Goal: Task Accomplishment & Management: Use online tool/utility

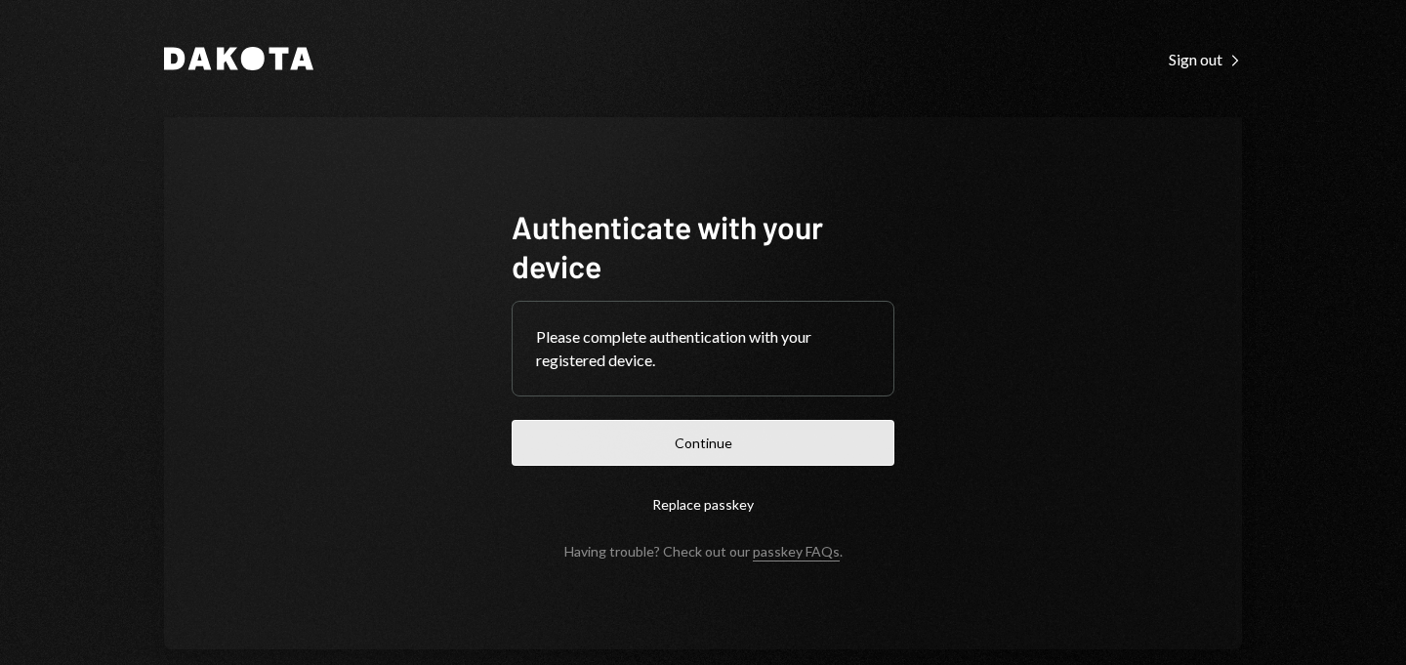
click at [713, 420] on button "Continue" at bounding box center [703, 443] width 383 height 46
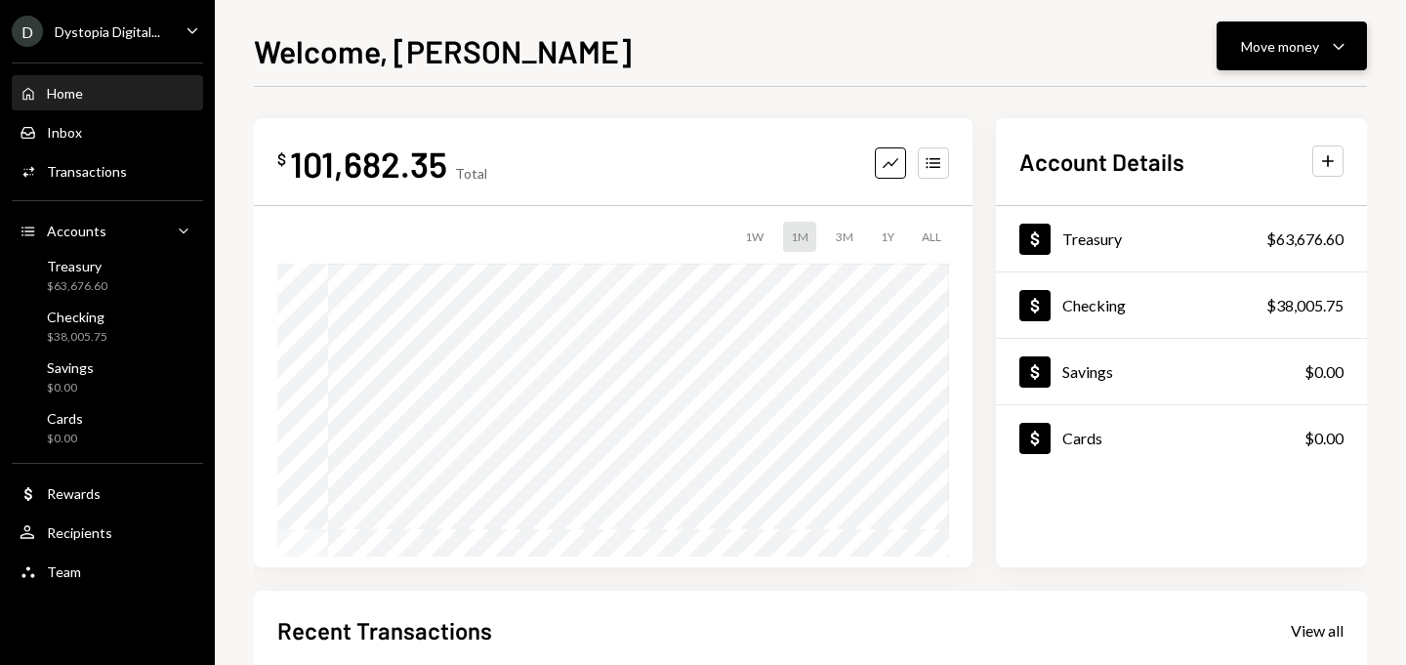
click at [1306, 38] on div "Move money" at bounding box center [1280, 46] width 78 height 21
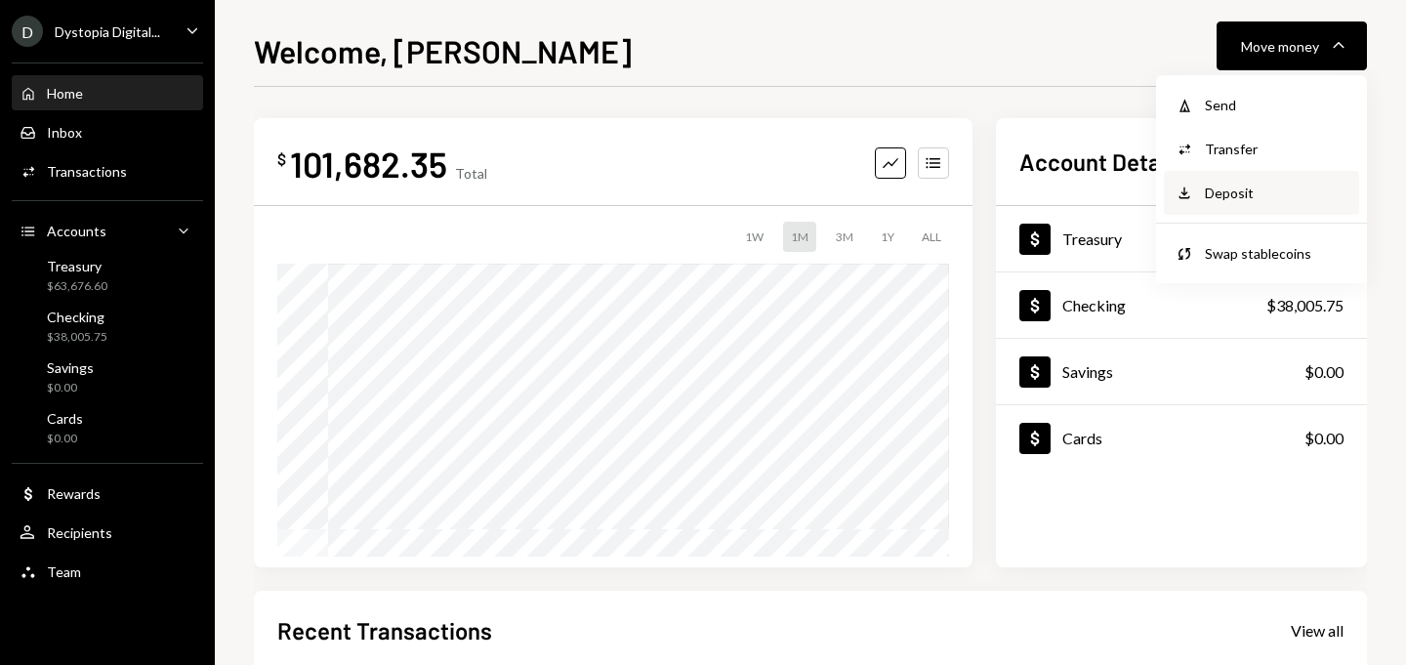
click at [1229, 200] on div "Deposit" at bounding box center [1276, 193] width 143 height 21
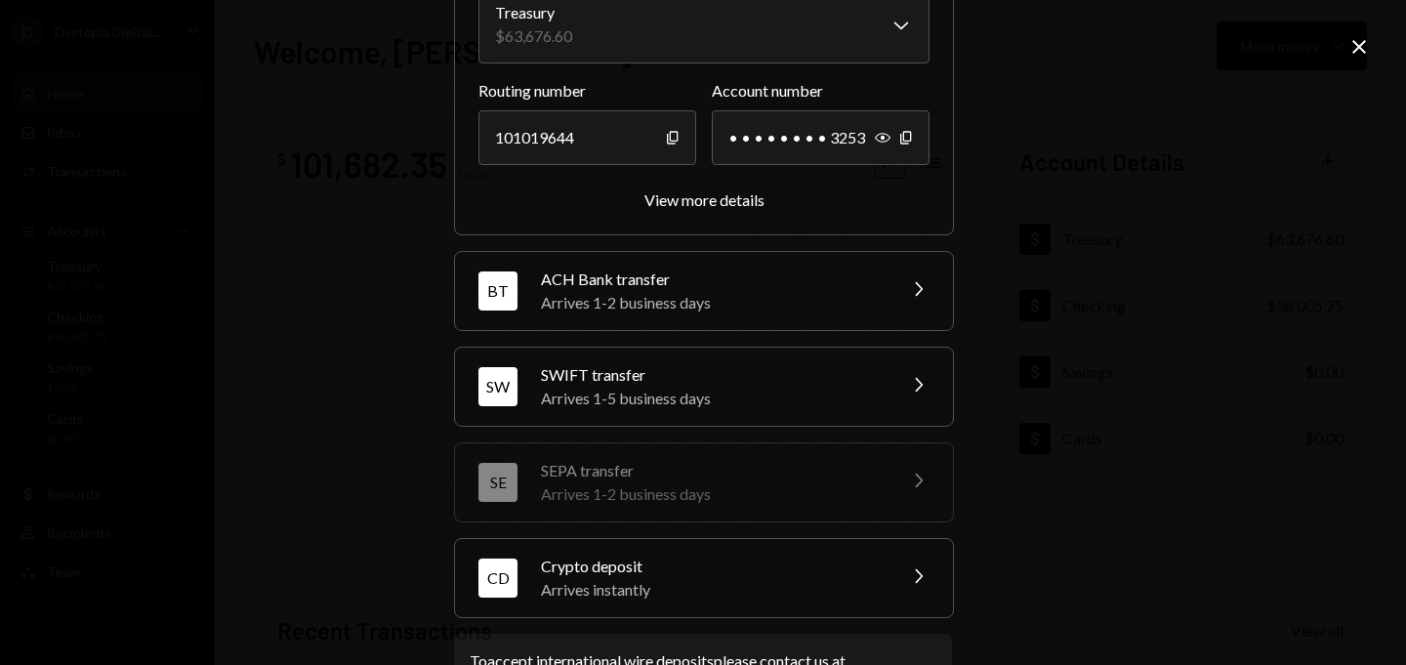
scroll to position [286, 0]
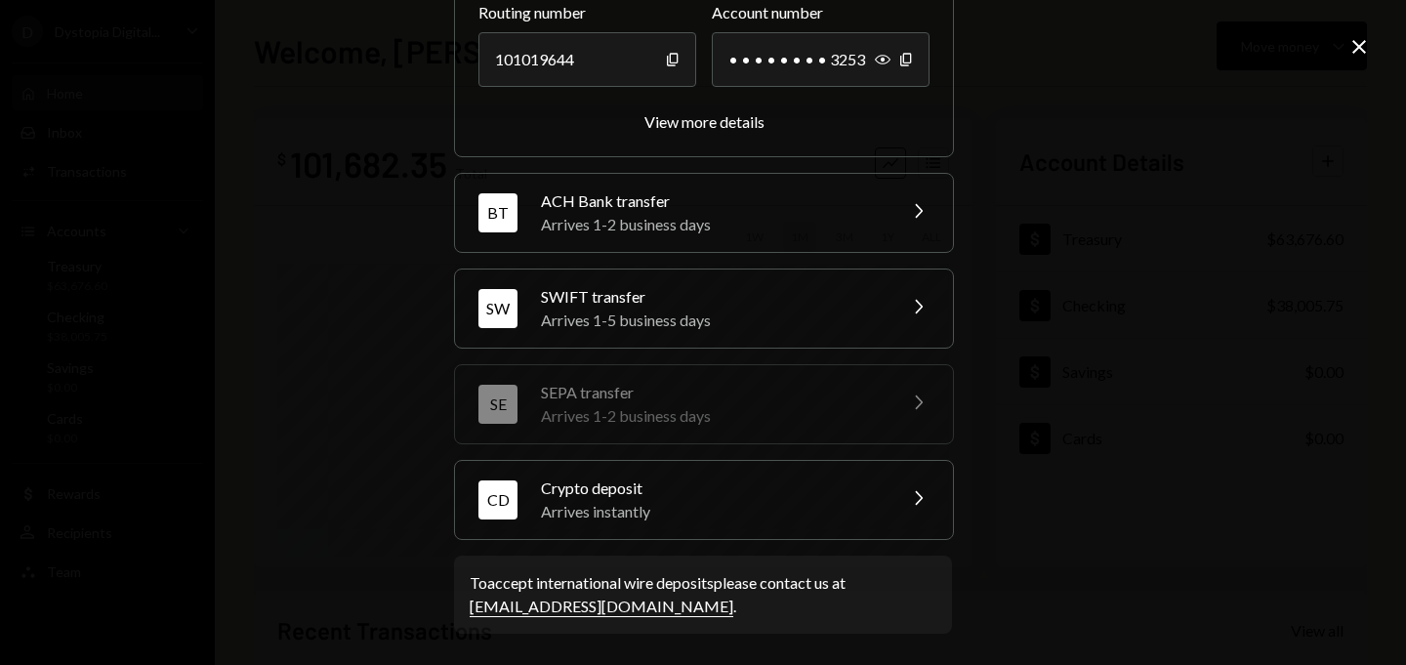
click at [729, 516] on div "Arrives instantly" at bounding box center [712, 511] width 342 height 23
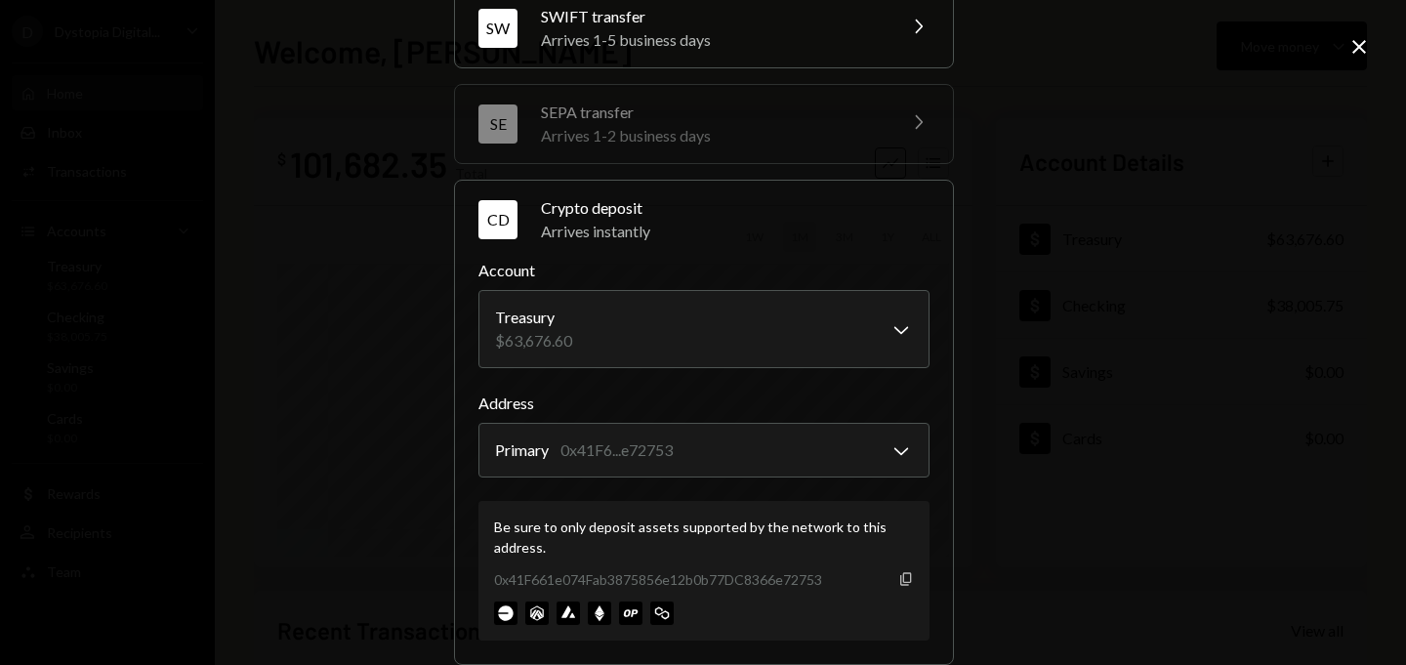
click at [901, 577] on icon "button" at bounding box center [906, 578] width 11 height 13
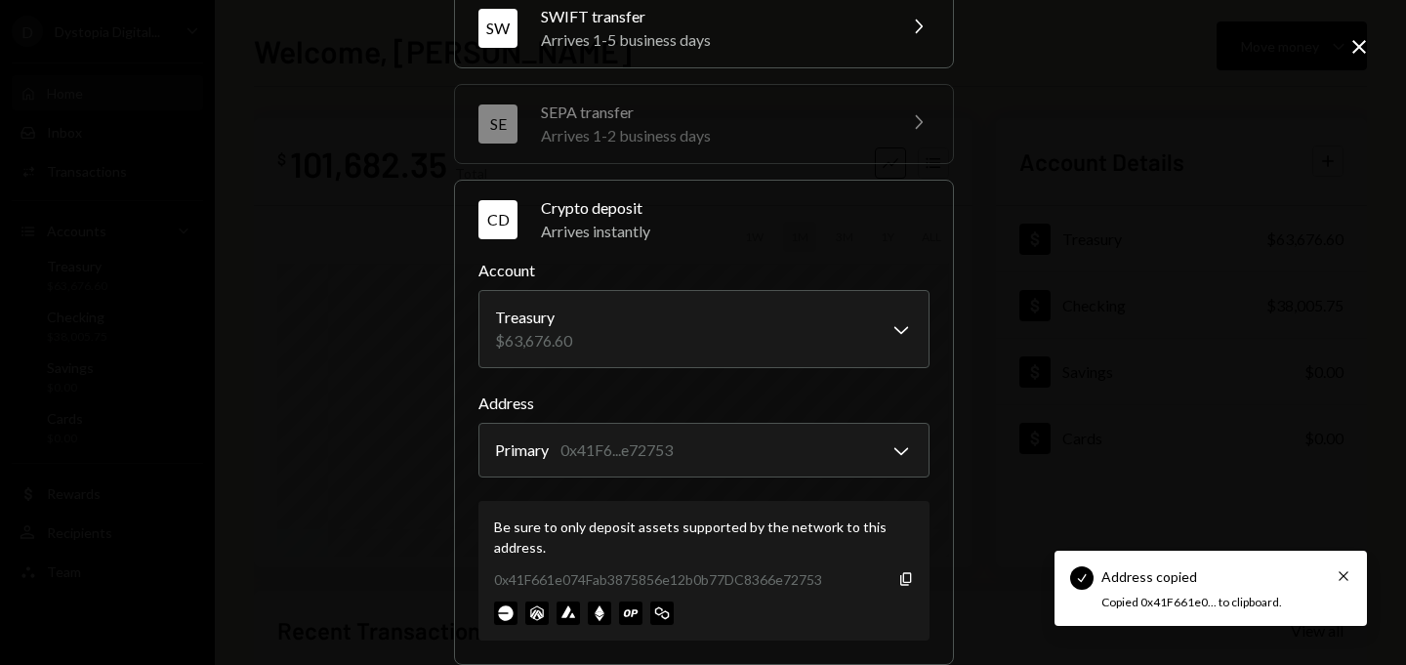
click at [1360, 47] on icon at bounding box center [1360, 47] width 14 height 14
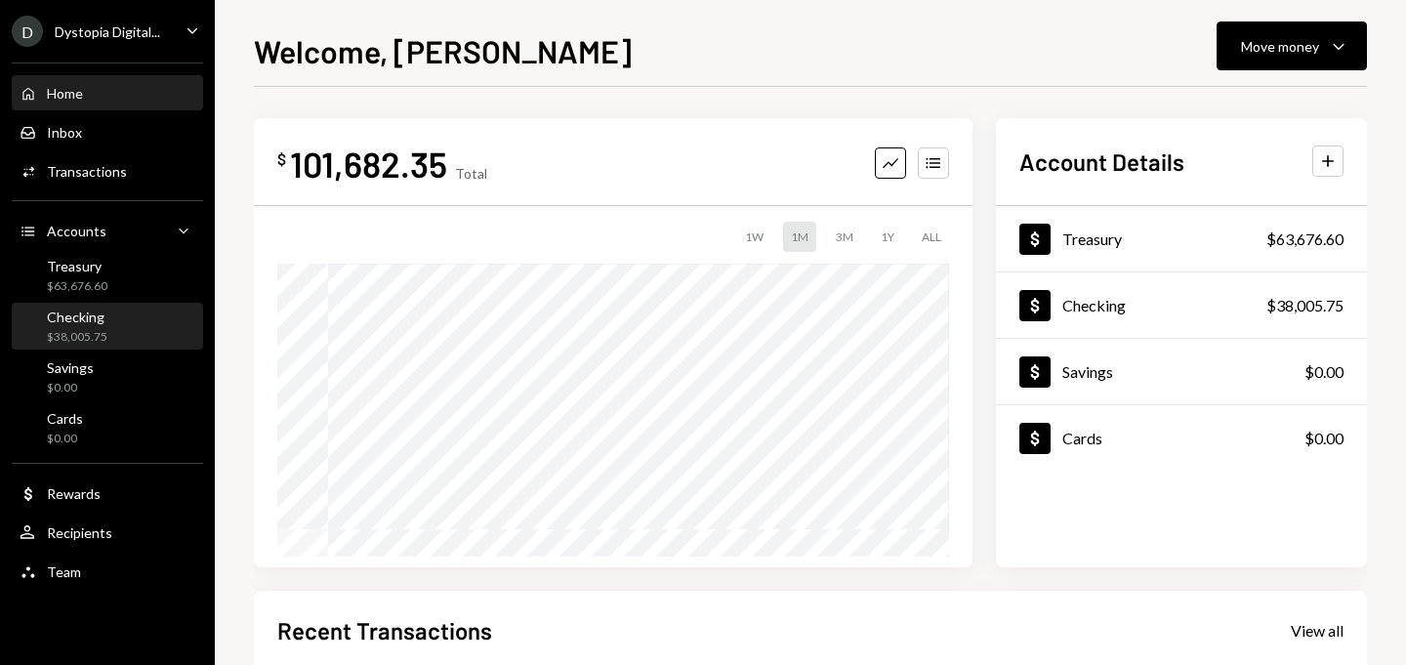
click at [73, 316] on div "Checking" at bounding box center [77, 317] width 61 height 17
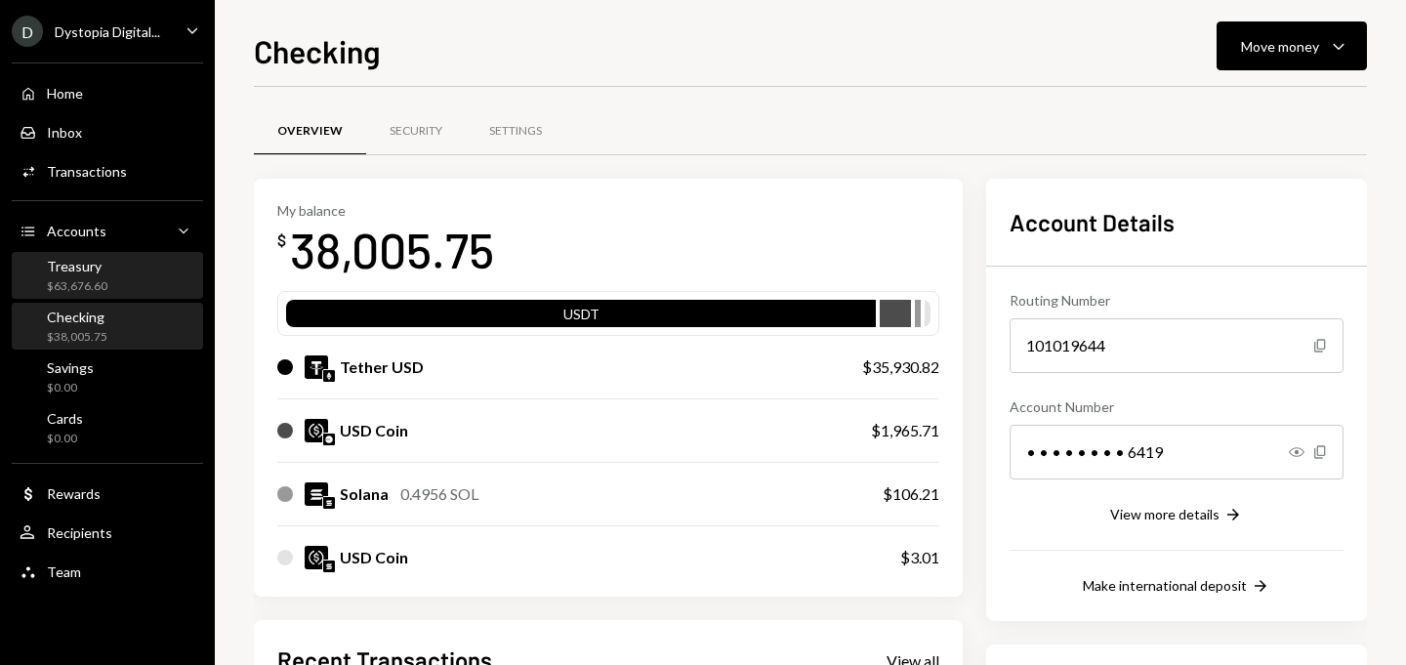
click at [76, 288] on div "$63,676.60" at bounding box center [77, 286] width 61 height 17
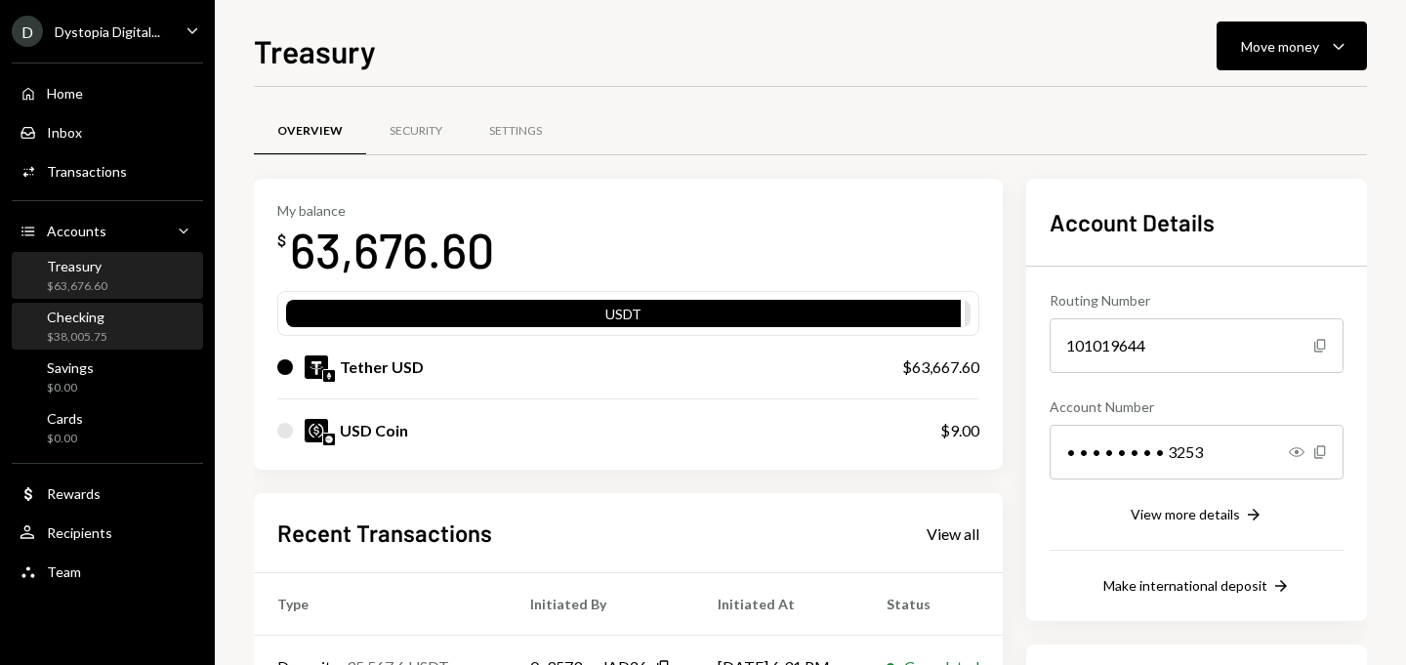
click at [89, 330] on div "$38,005.75" at bounding box center [77, 337] width 61 height 17
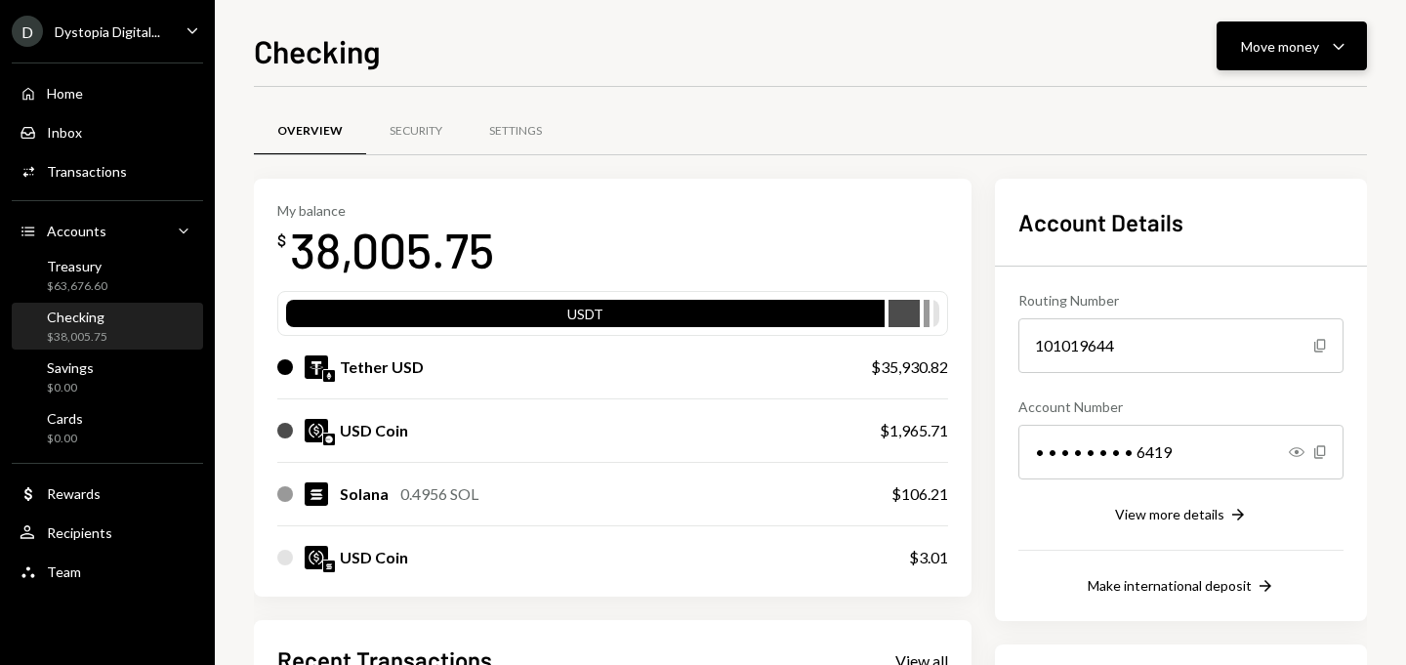
click at [1291, 47] on div "Move money" at bounding box center [1280, 46] width 78 height 21
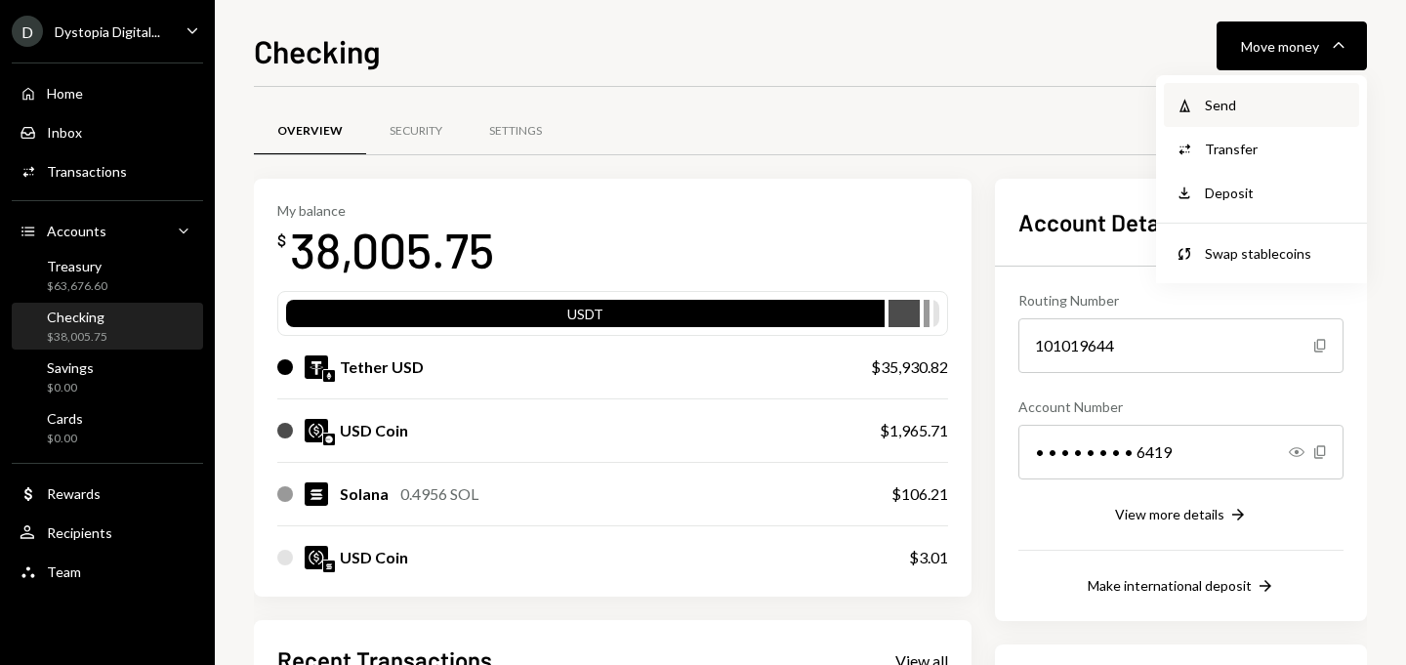
click at [1211, 96] on div "Send" at bounding box center [1276, 105] width 143 height 21
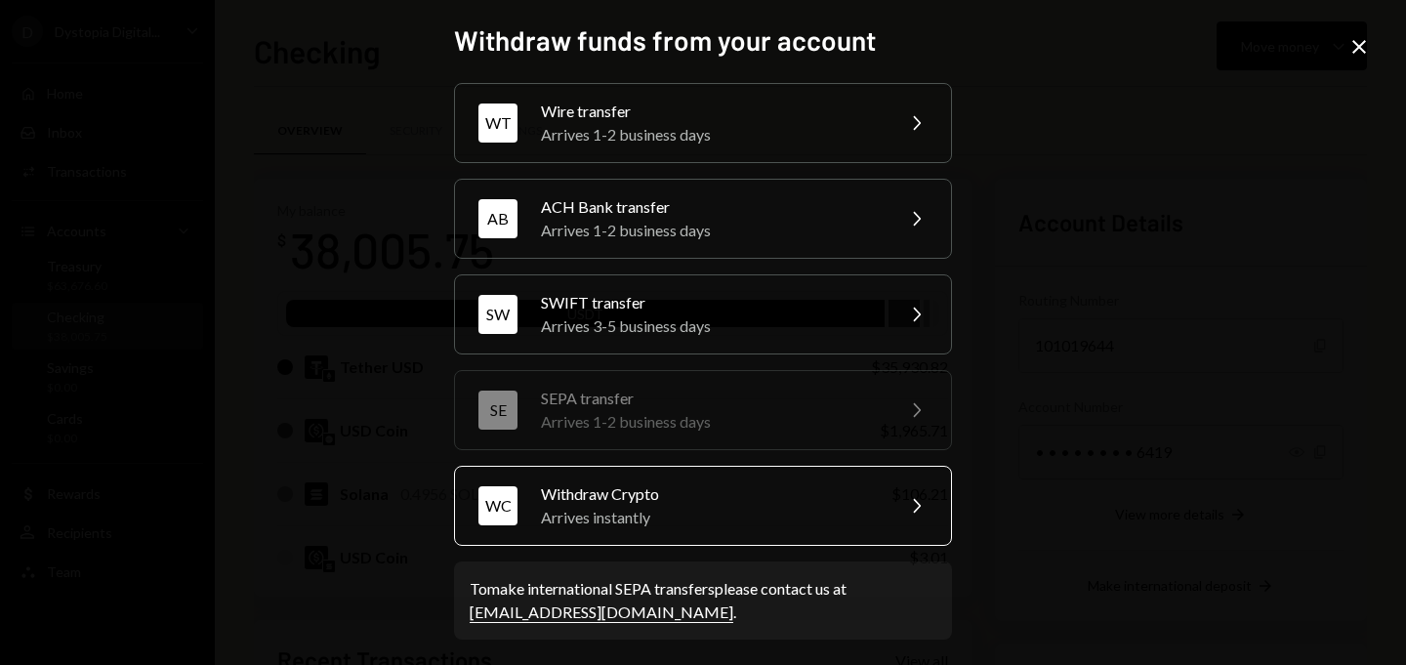
click at [760, 478] on div "WC Withdraw Crypto Arrives instantly Chevron Right" at bounding box center [703, 506] width 498 height 80
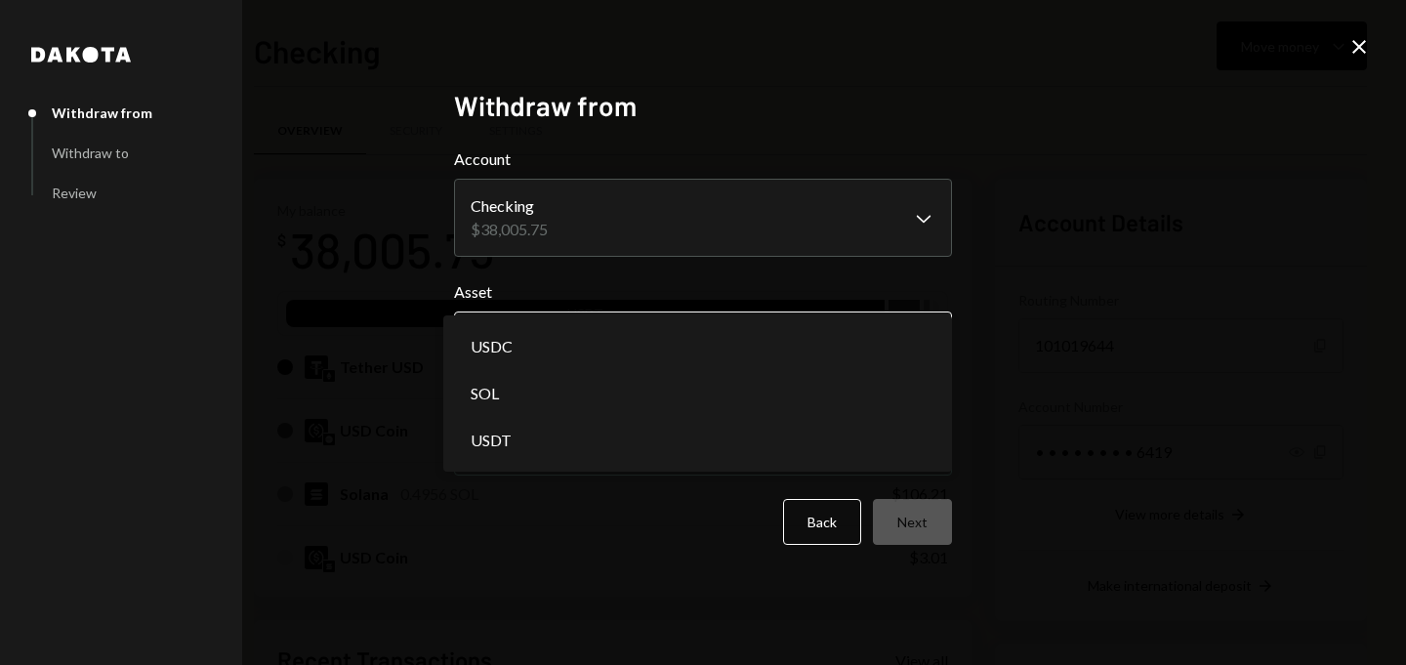
click at [583, 333] on body "D Dystopia Digital... Caret Down Home Home Inbox Inbox Activities Transactions …" at bounding box center [703, 332] width 1406 height 665
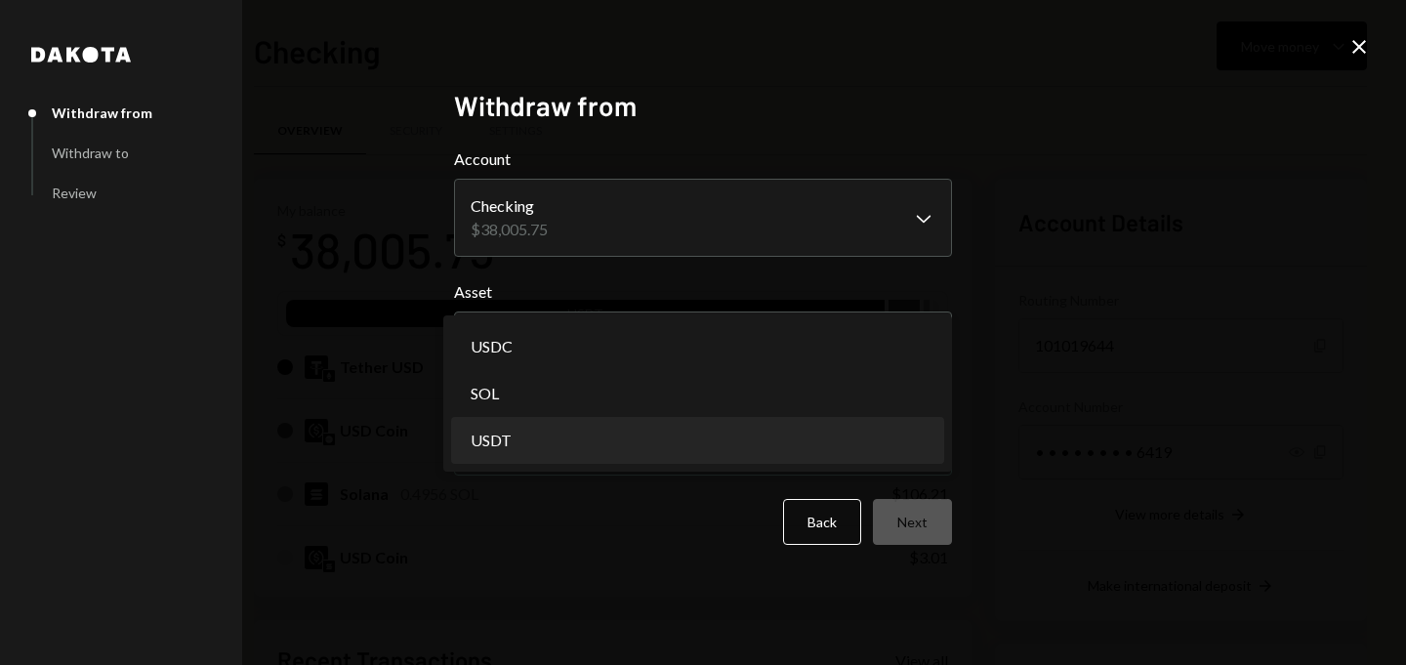
select select "****"
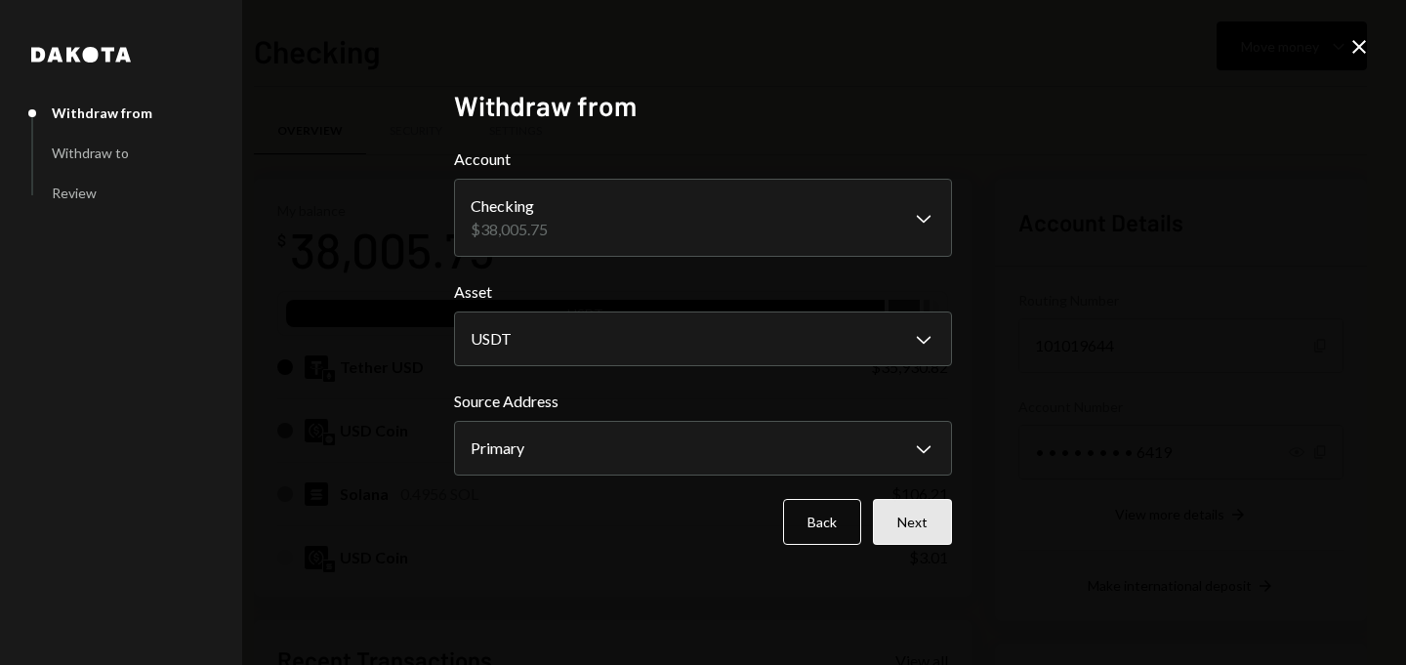
click at [909, 509] on button "Next" at bounding box center [912, 522] width 79 height 46
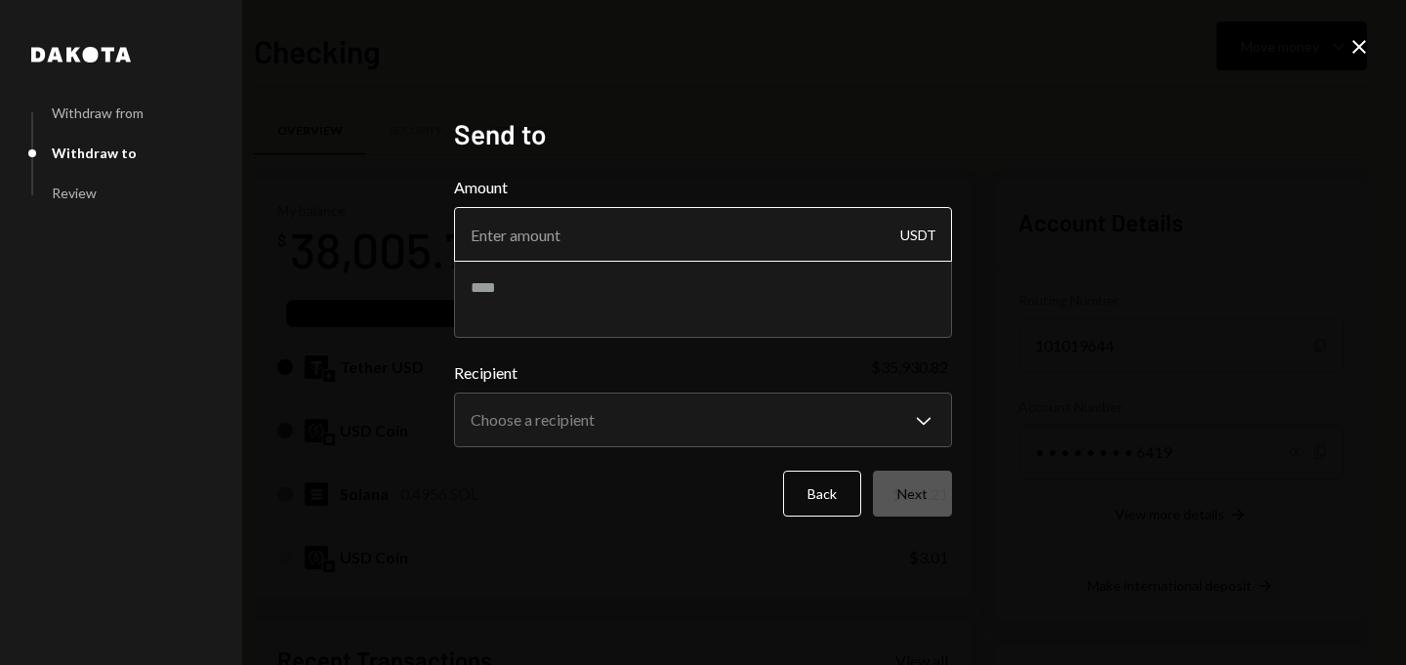
click at [691, 230] on input "Amount" at bounding box center [703, 234] width 498 height 55
type input "10000"
click at [586, 288] on textarea at bounding box center [703, 299] width 498 height 78
paste textarea "**********"
drag, startPoint x: 870, startPoint y: 294, endPoint x: 356, endPoint y: 281, distance: 514.9
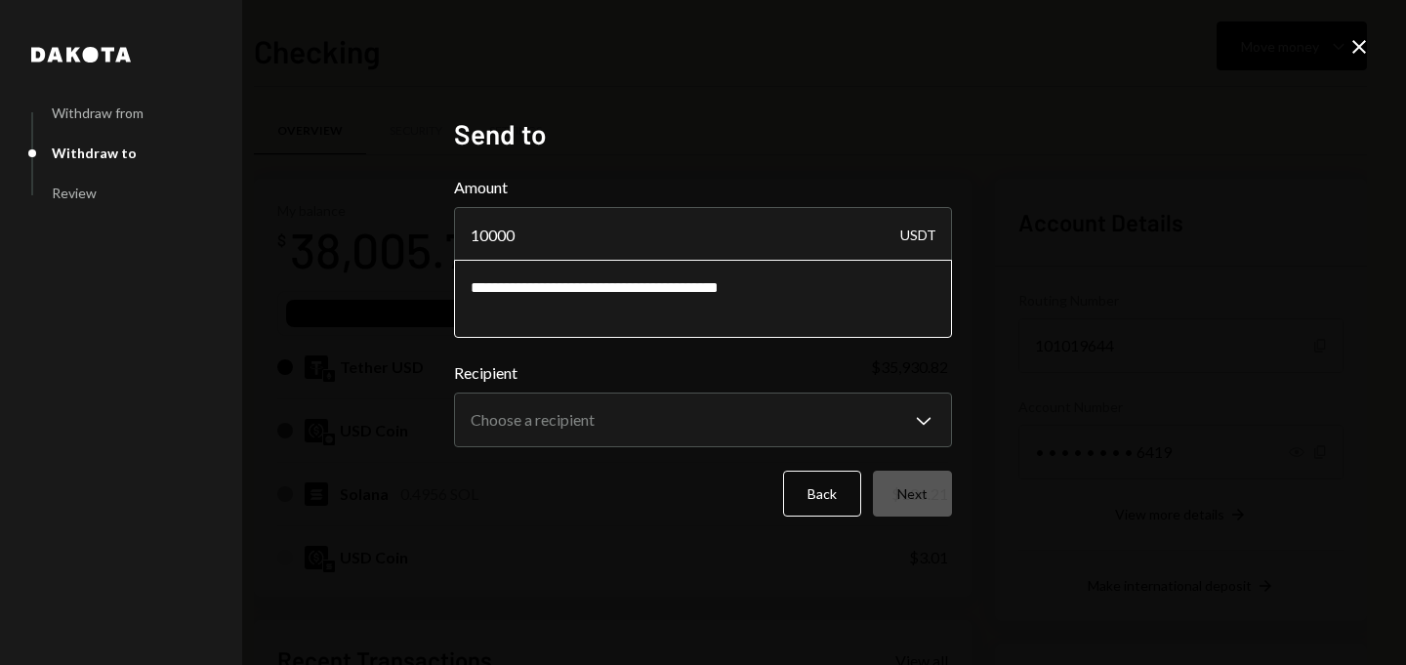
click at [452, 281] on div "**********" at bounding box center [703, 333] width 545 height 479
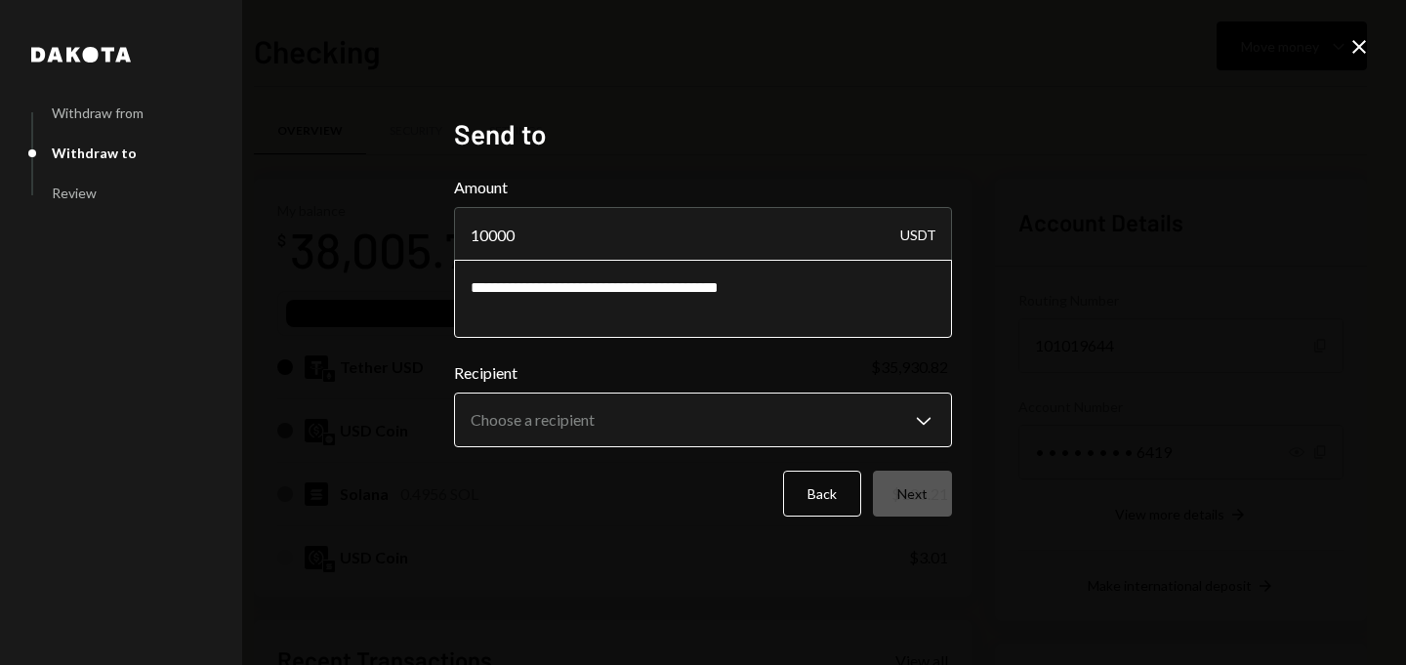
type textarea "**********"
click at [528, 415] on body "D Dystopia Digital... Caret Down Home Home Inbox Inbox Activities Transactions …" at bounding box center [703, 332] width 1406 height 665
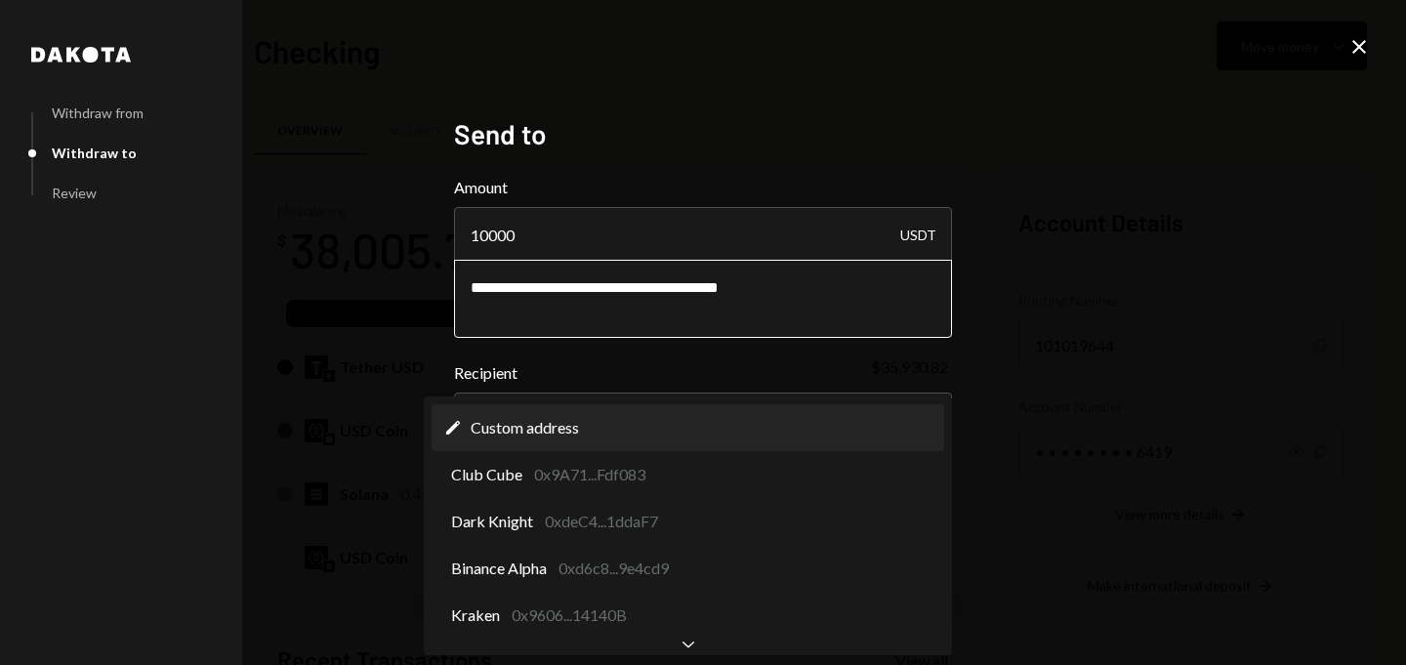
select select "**********"
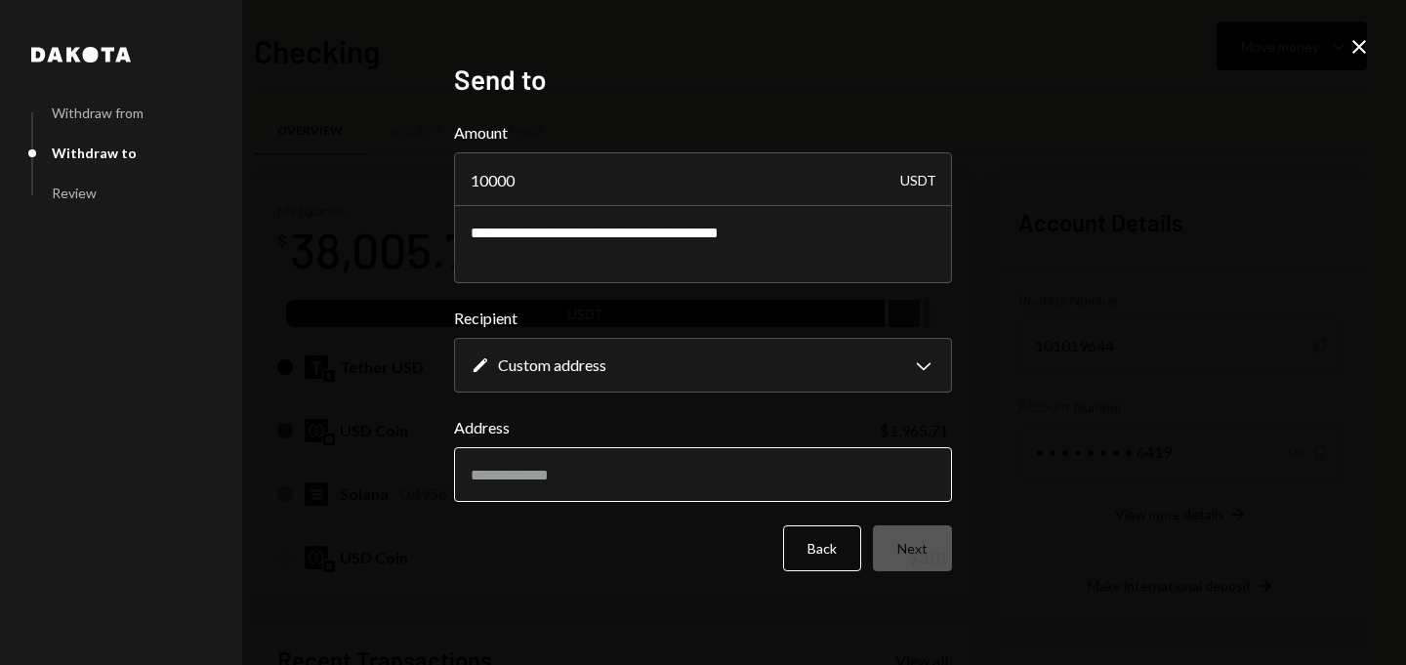
click at [501, 483] on input "Address" at bounding box center [703, 474] width 498 height 55
paste input "**********"
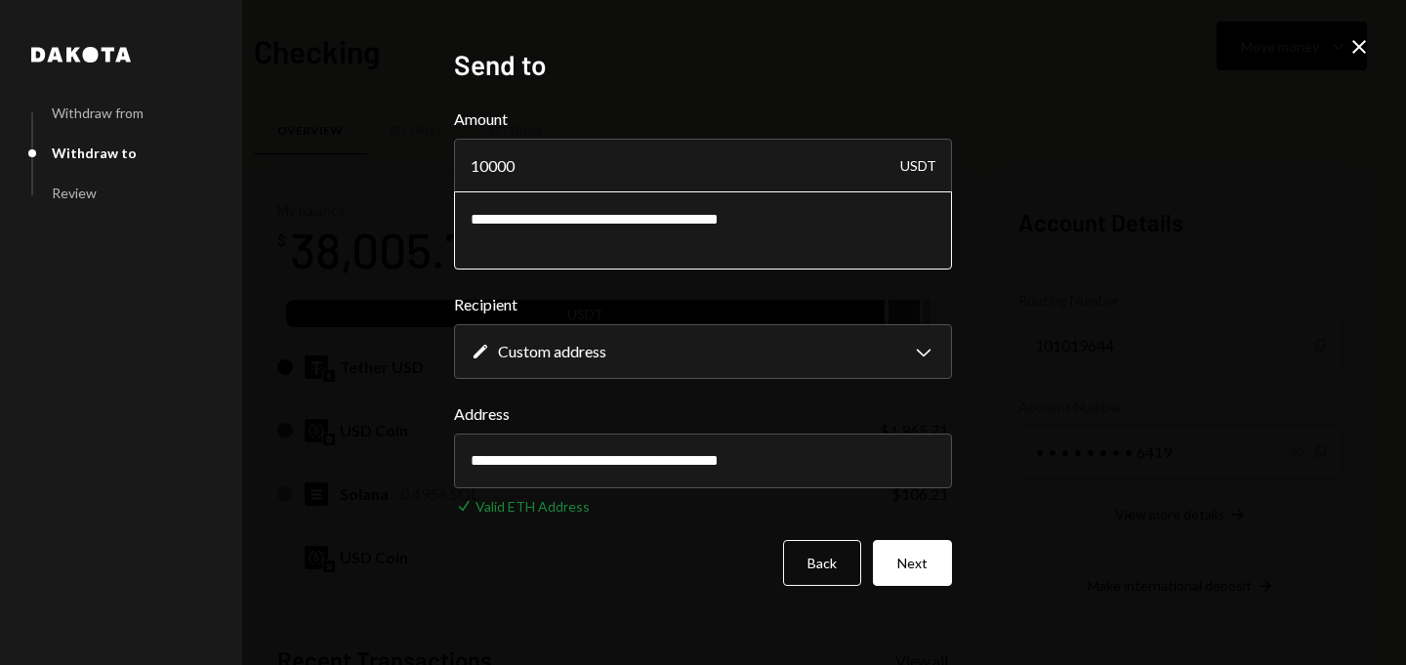
type input "**********"
drag, startPoint x: 879, startPoint y: 237, endPoint x: 207, endPoint y: 188, distance: 673.8
click at [431, 188] on div "**********" at bounding box center [703, 332] width 545 height 616
type textarea "**********"
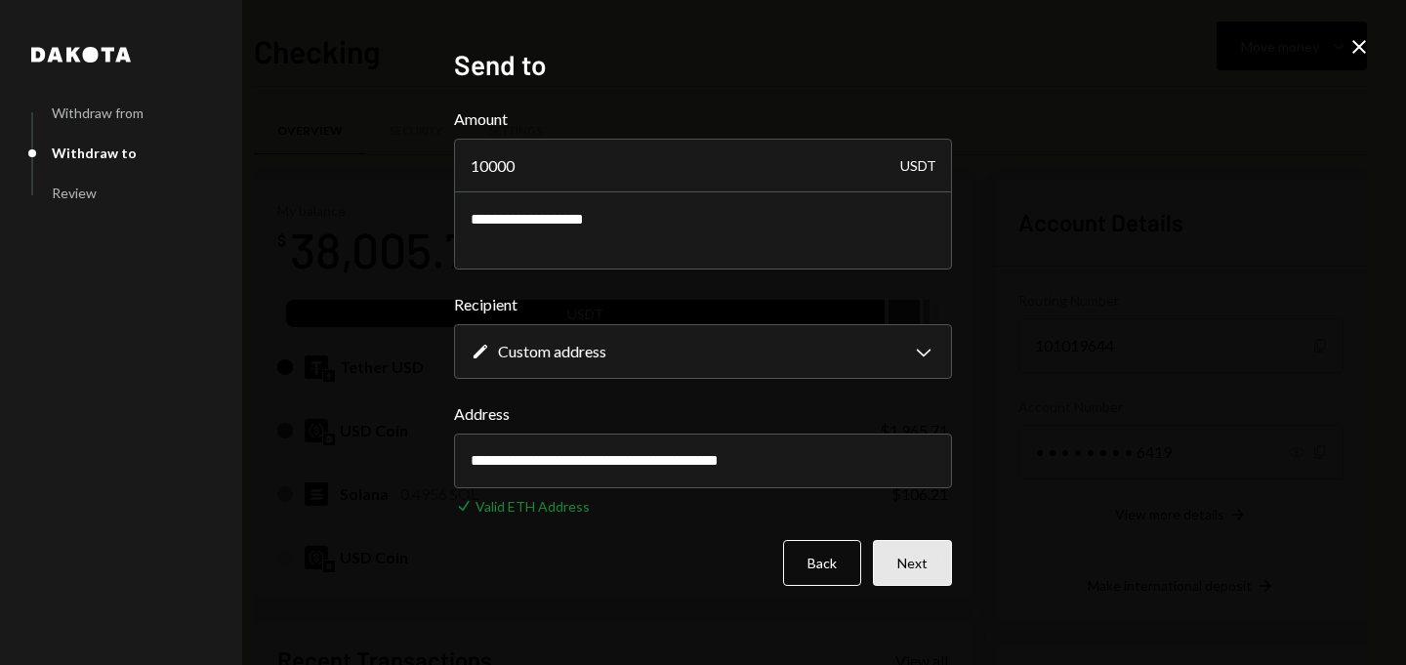
click at [923, 563] on button "Next" at bounding box center [912, 563] width 79 height 46
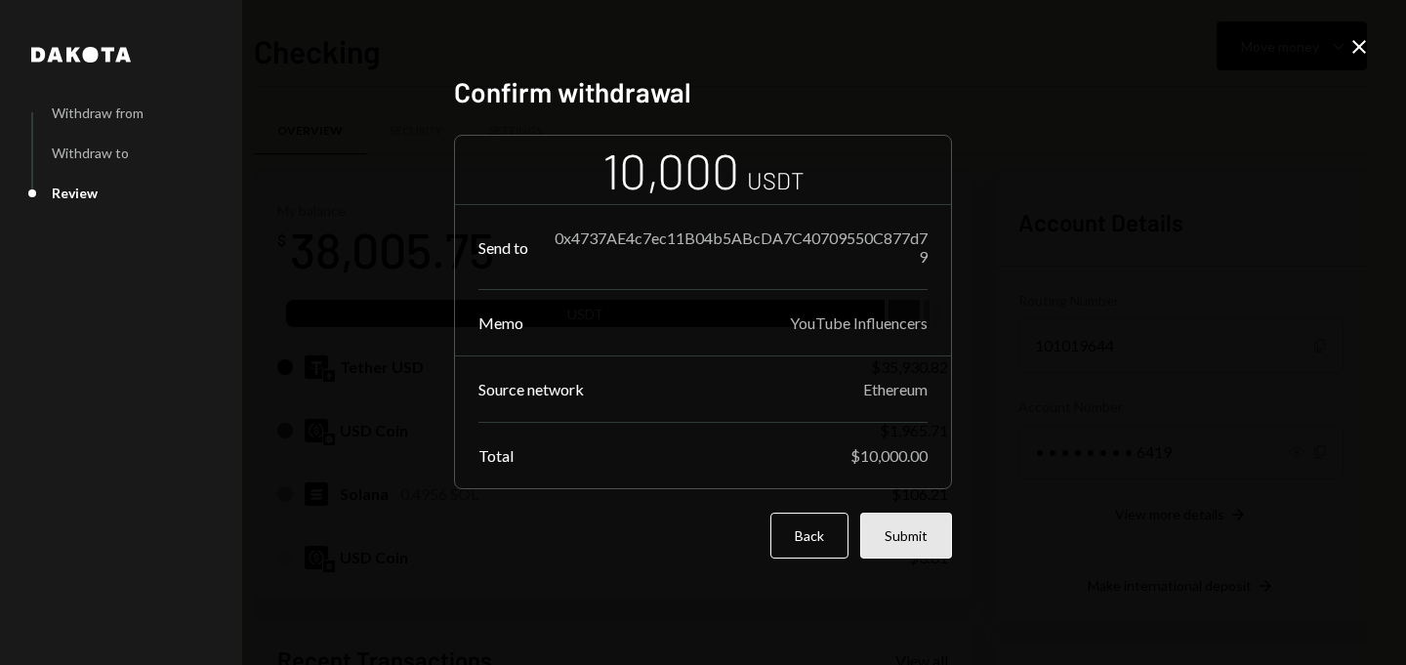
click at [919, 541] on button "Submit" at bounding box center [907, 536] width 92 height 46
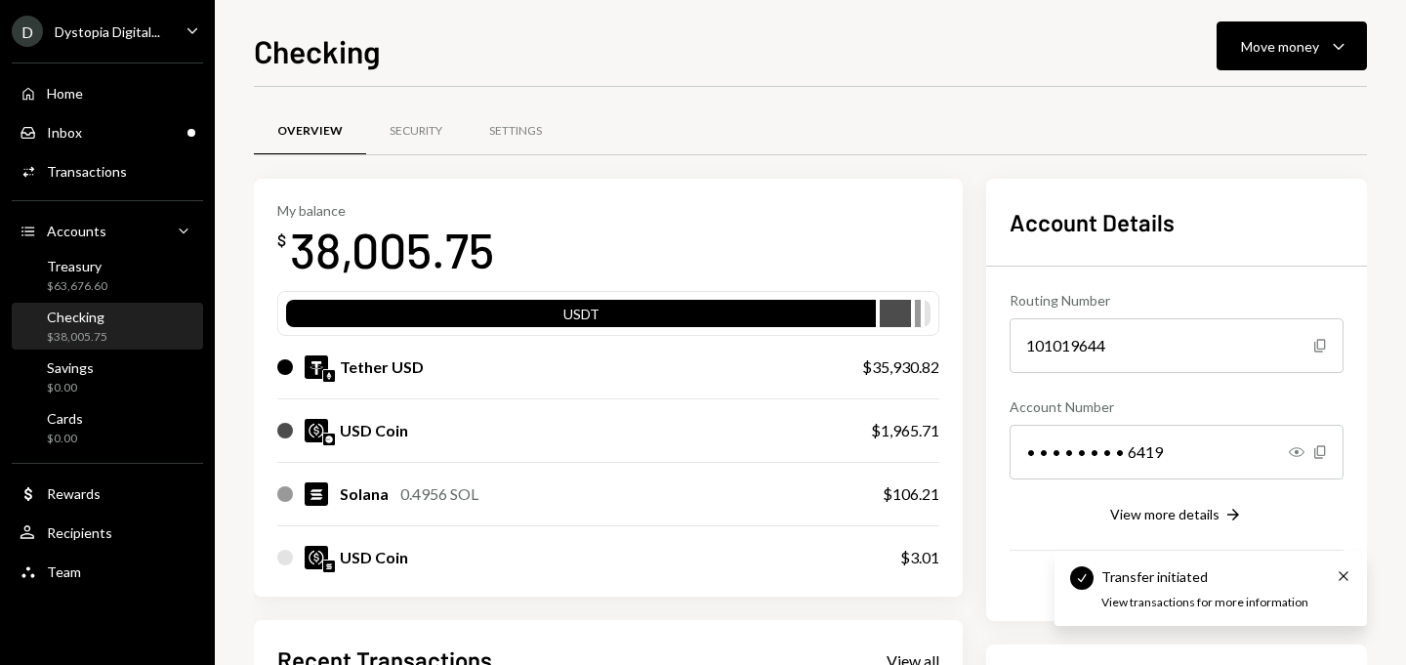
scroll to position [363, 0]
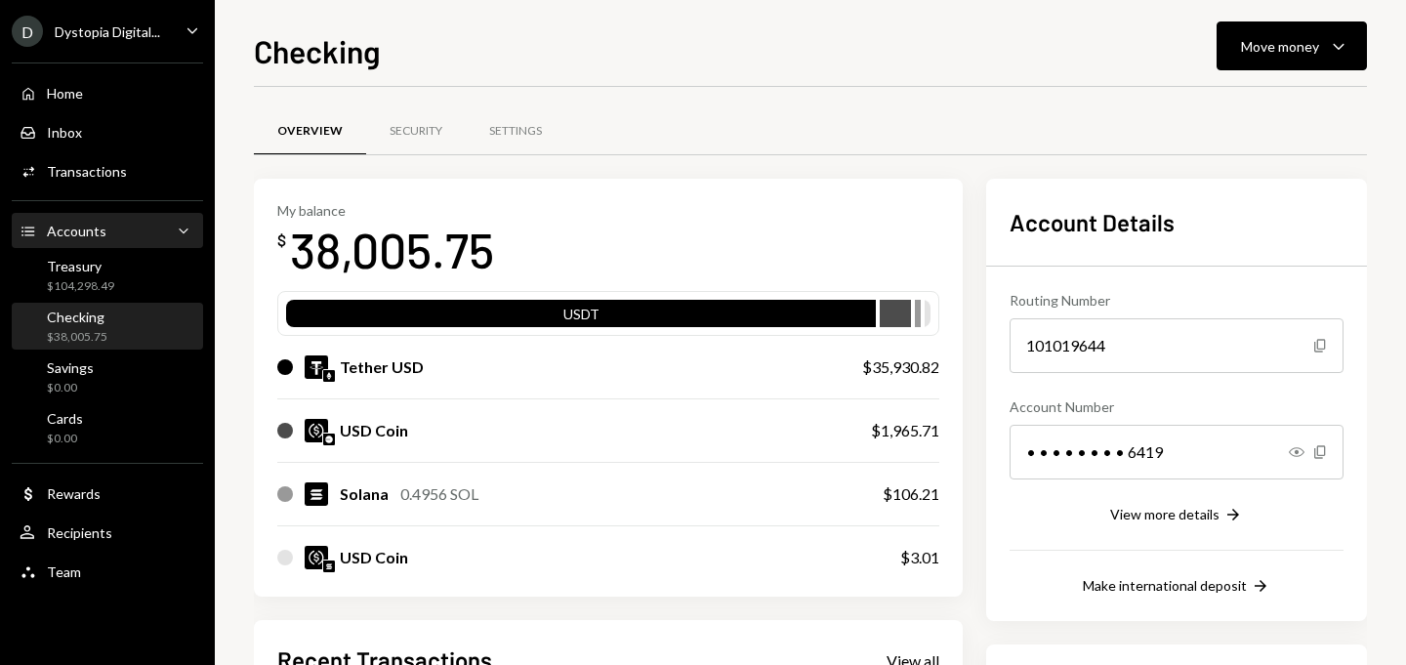
click at [79, 225] on div "Accounts" at bounding box center [77, 231] width 60 height 17
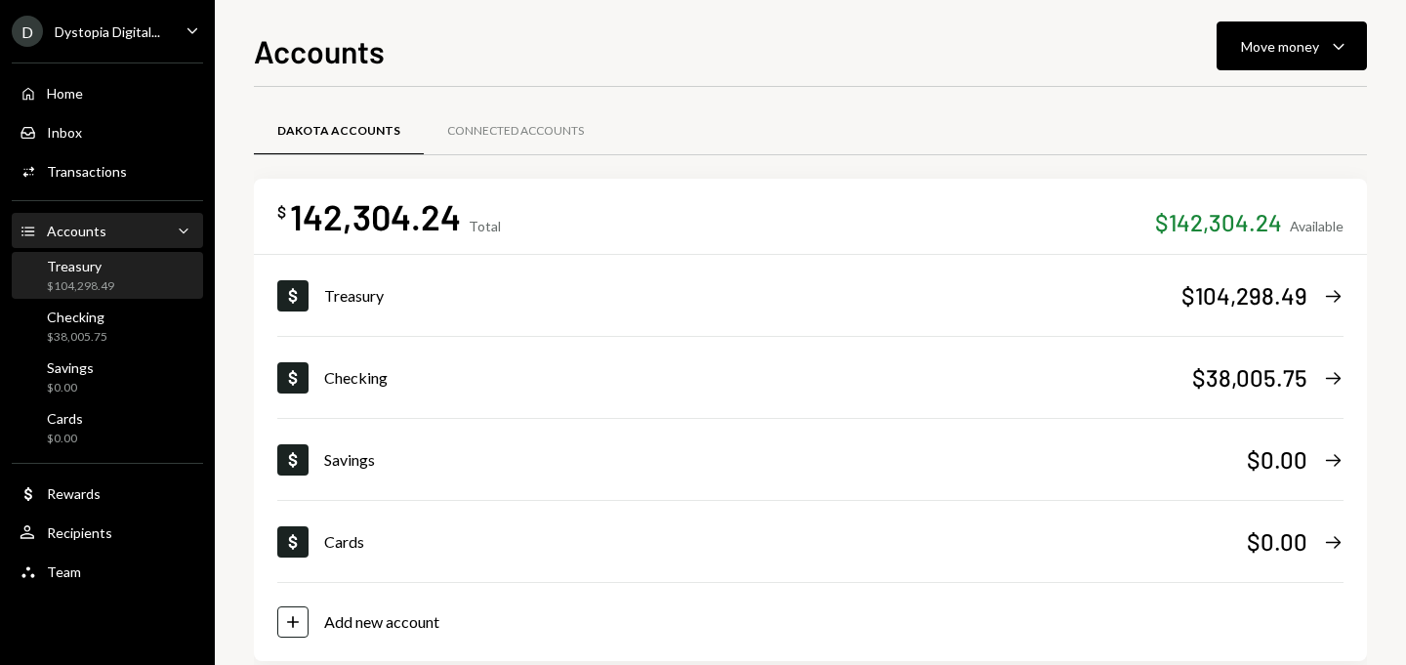
click at [72, 274] on div "Treasury $104,298.49" at bounding box center [80, 276] width 67 height 37
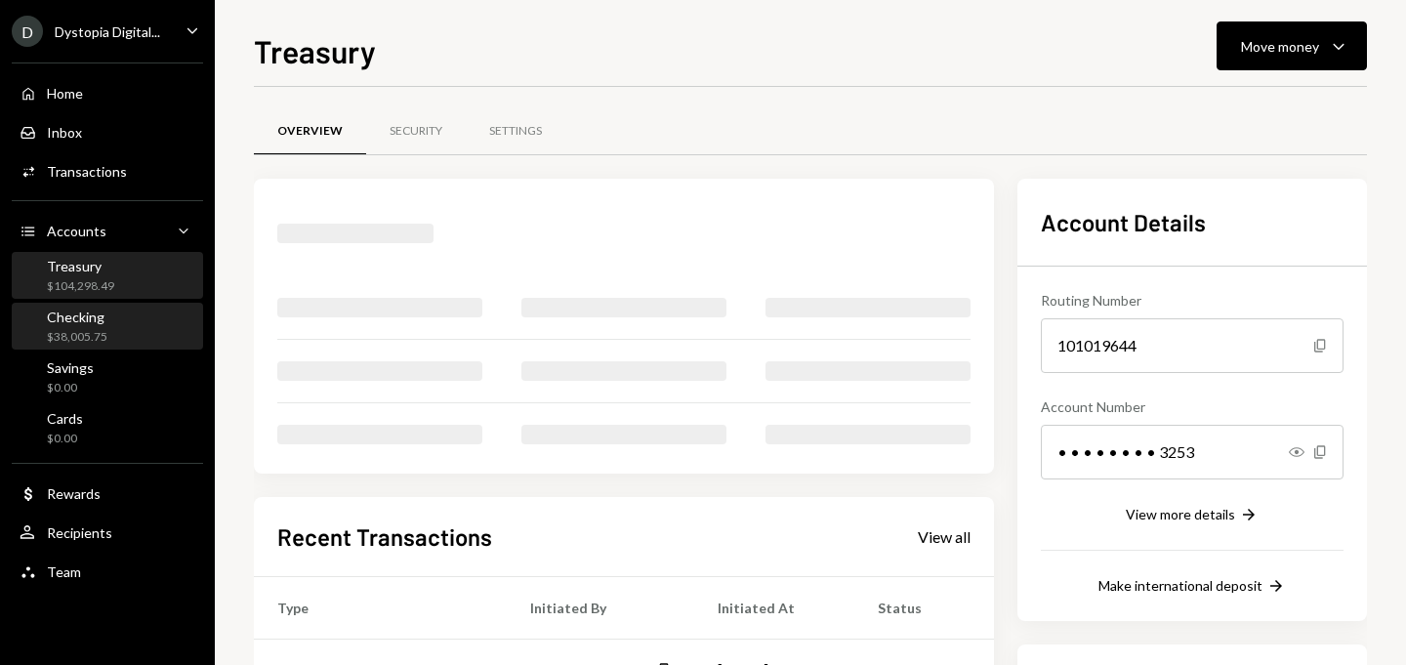
click at [103, 314] on div "Checking" at bounding box center [77, 317] width 61 height 17
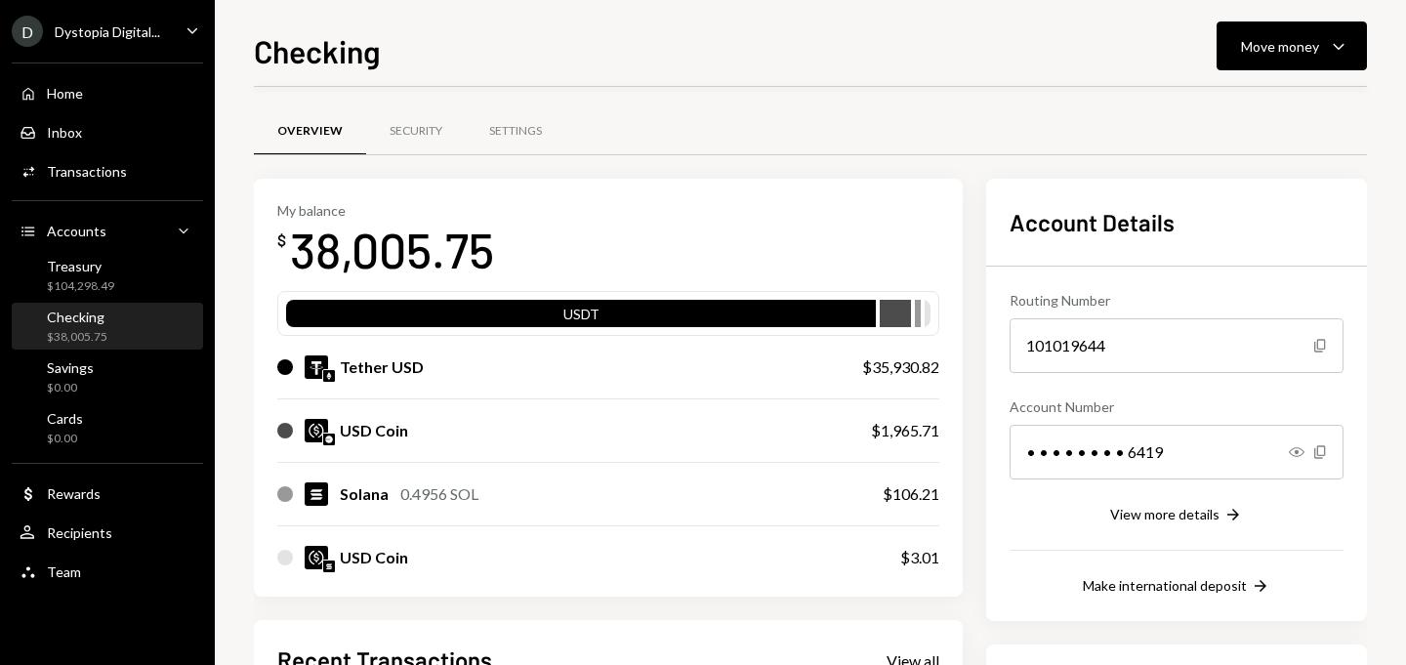
scroll to position [308, 0]
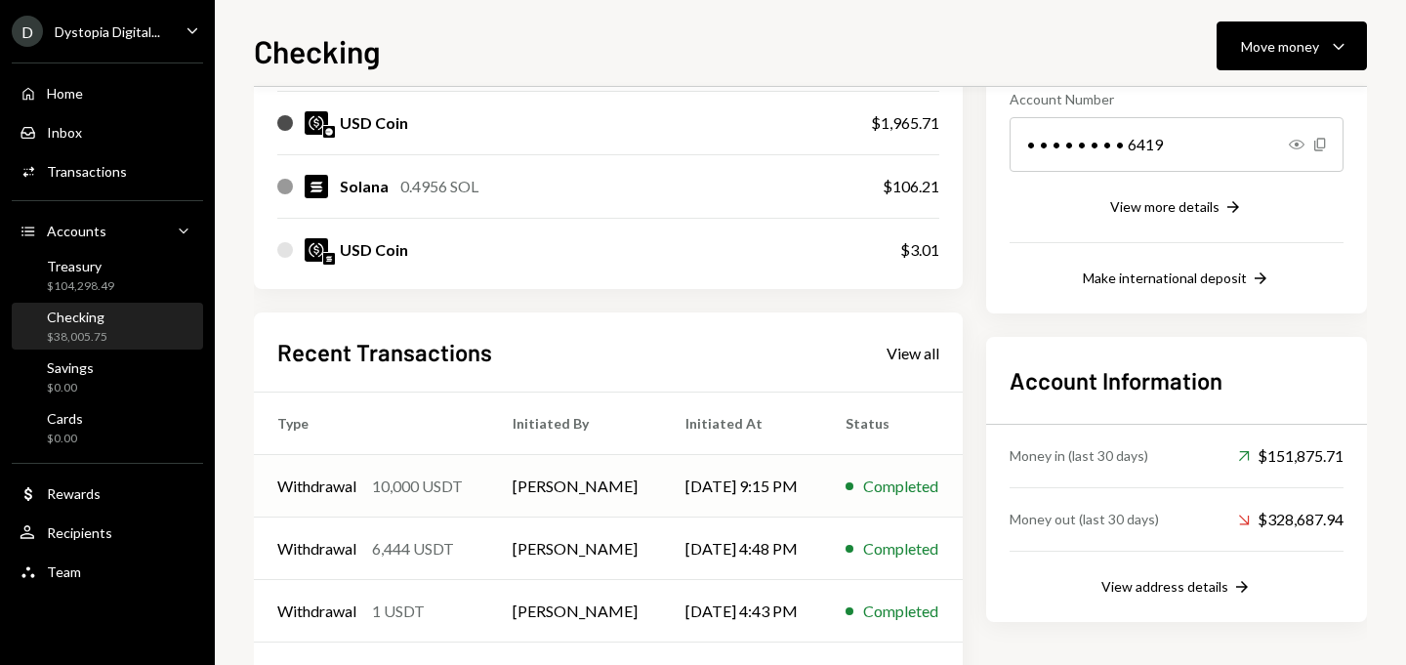
click at [662, 483] on td "[DATE] 9:15 PM" at bounding box center [742, 486] width 160 height 63
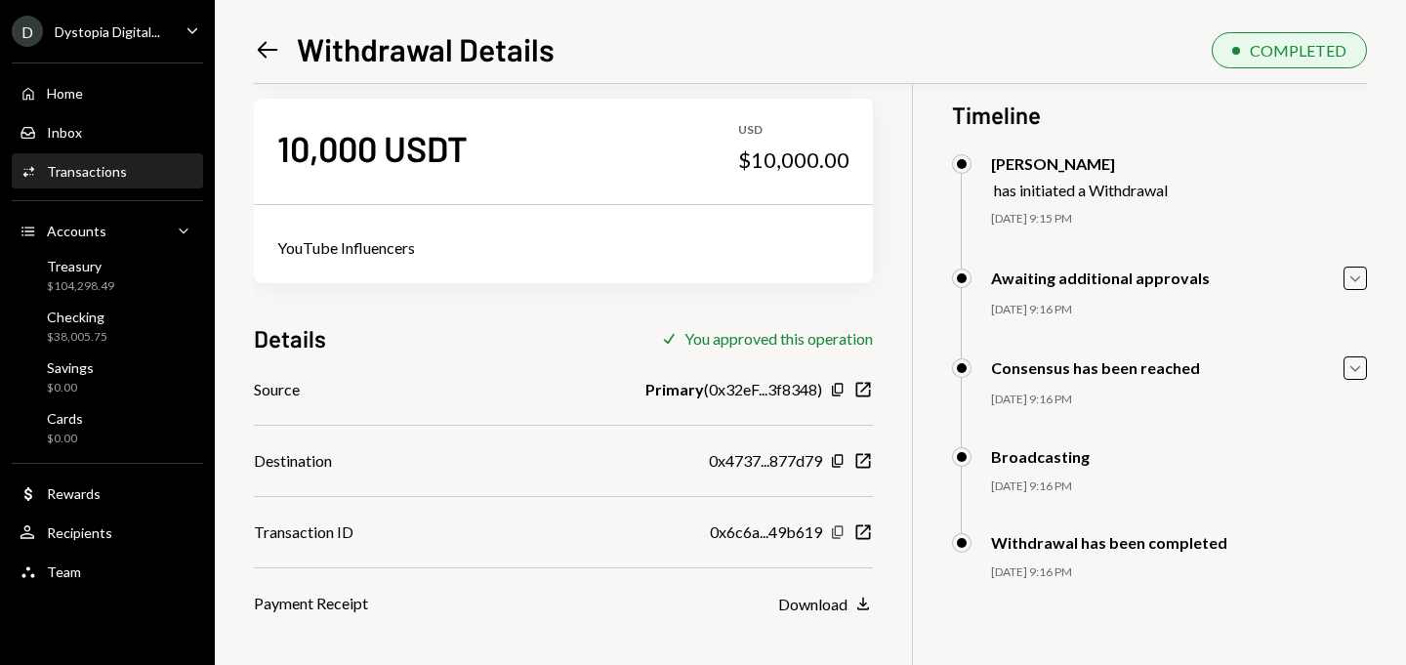
scroll to position [34, 0]
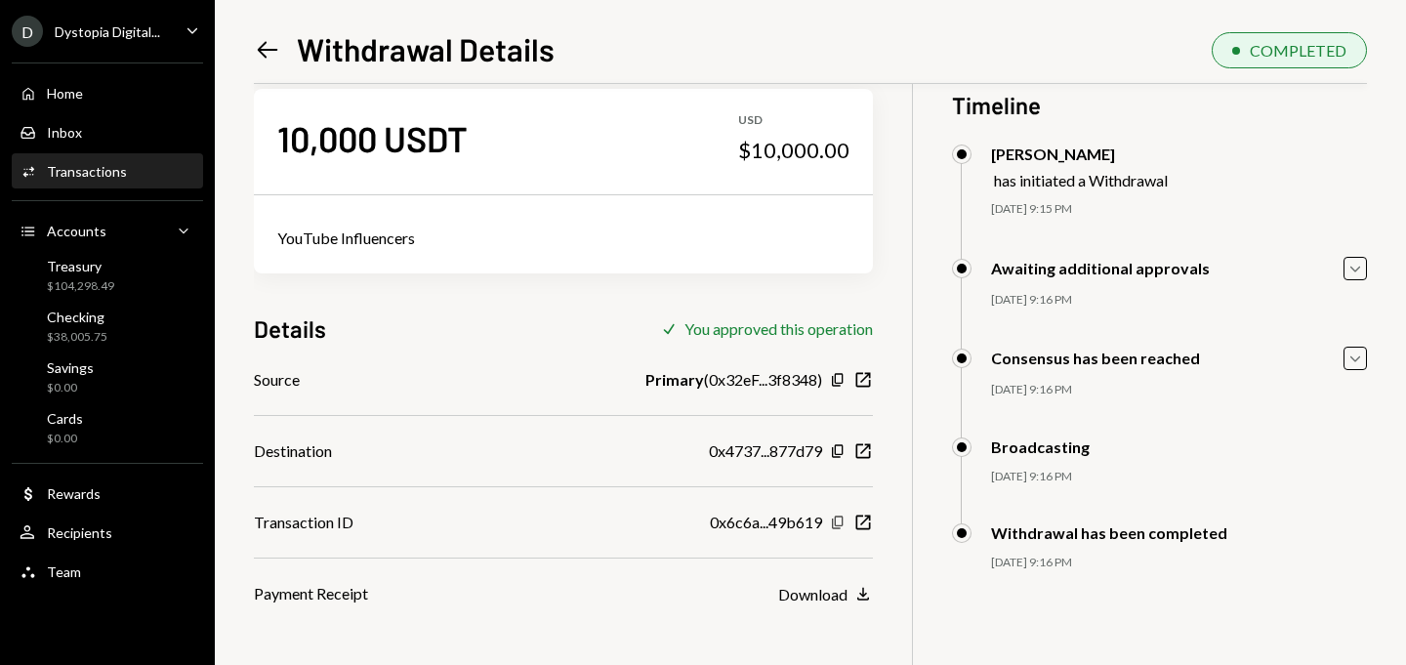
click at [841, 521] on icon "Copy" at bounding box center [838, 523] width 16 height 16
click at [95, 240] on div "Accounts Accounts Caret Down" at bounding box center [108, 231] width 176 height 21
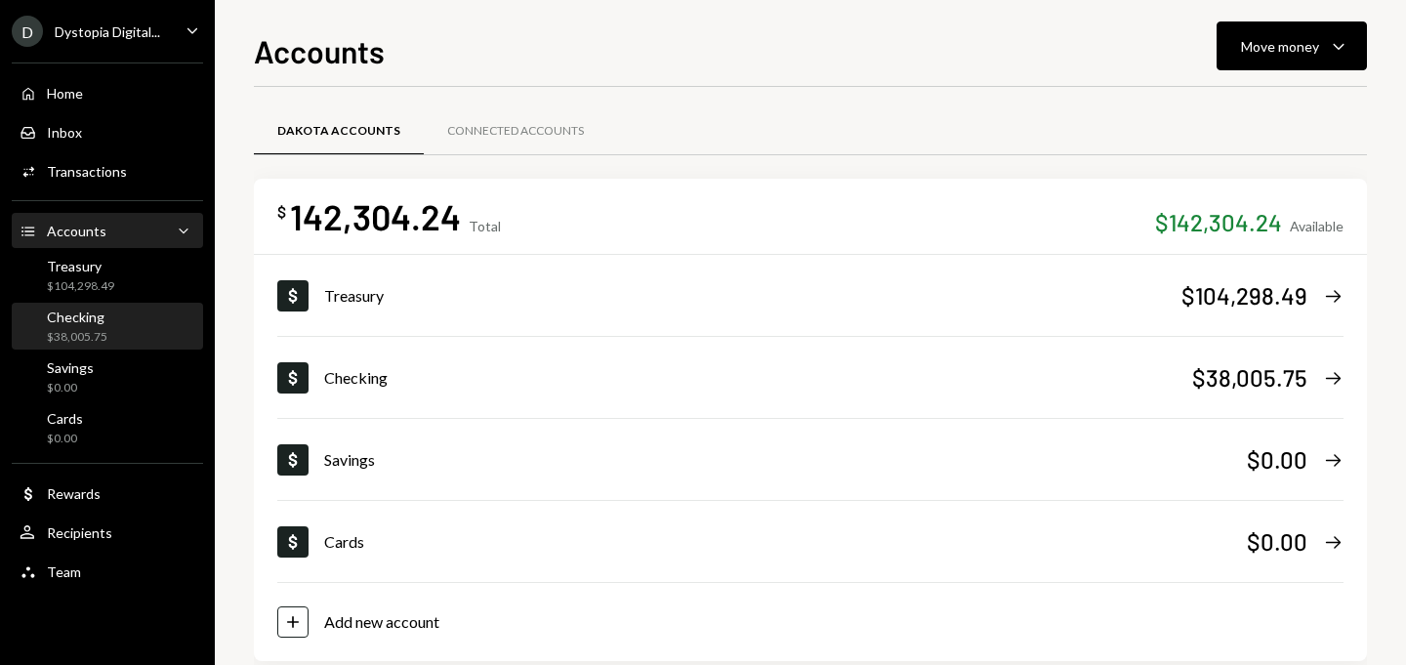
click at [128, 337] on div "Checking $38,005.75" at bounding box center [108, 327] width 176 height 37
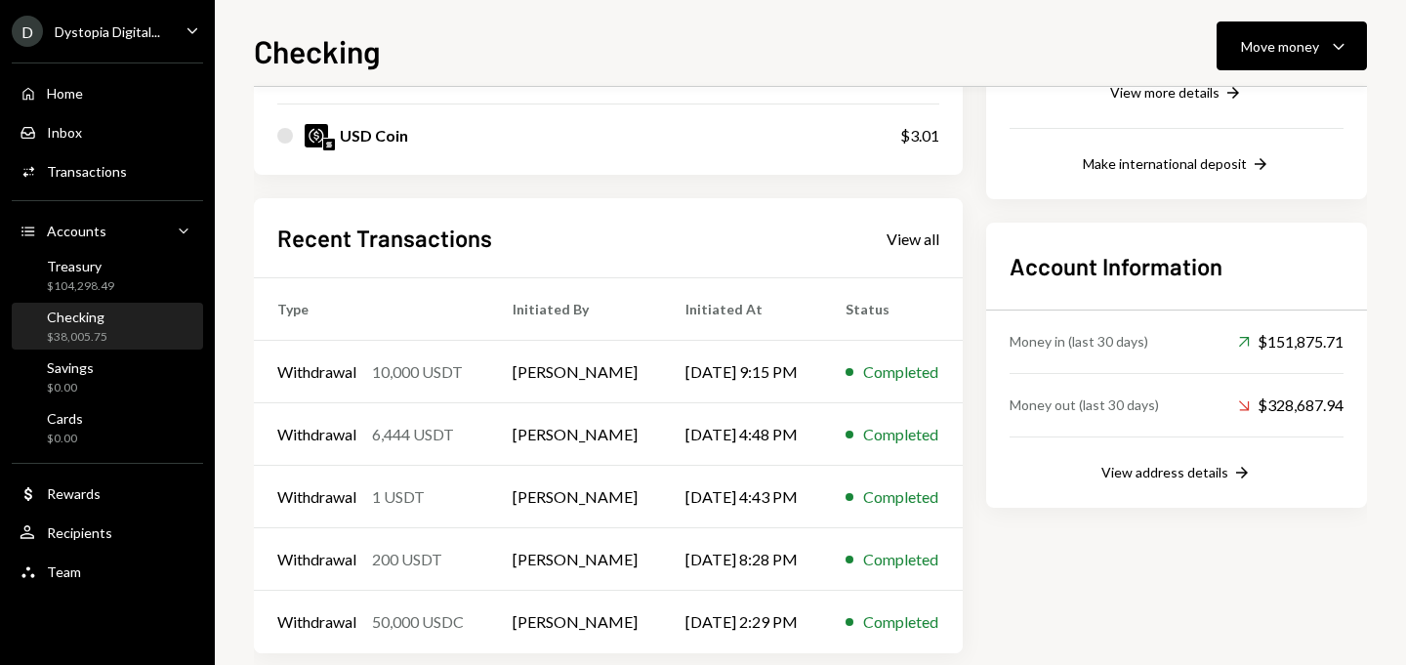
scroll to position [449, 0]
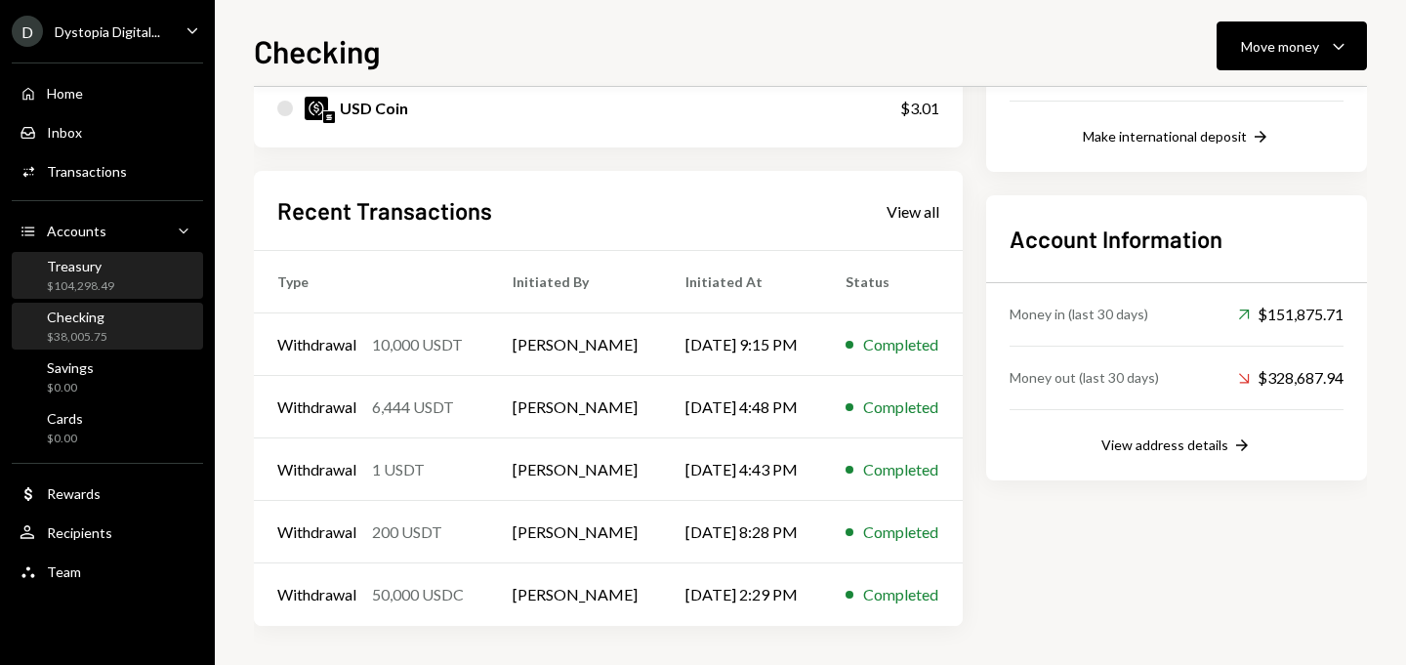
click at [117, 283] on div "Treasury $104,298.49" at bounding box center [108, 276] width 176 height 37
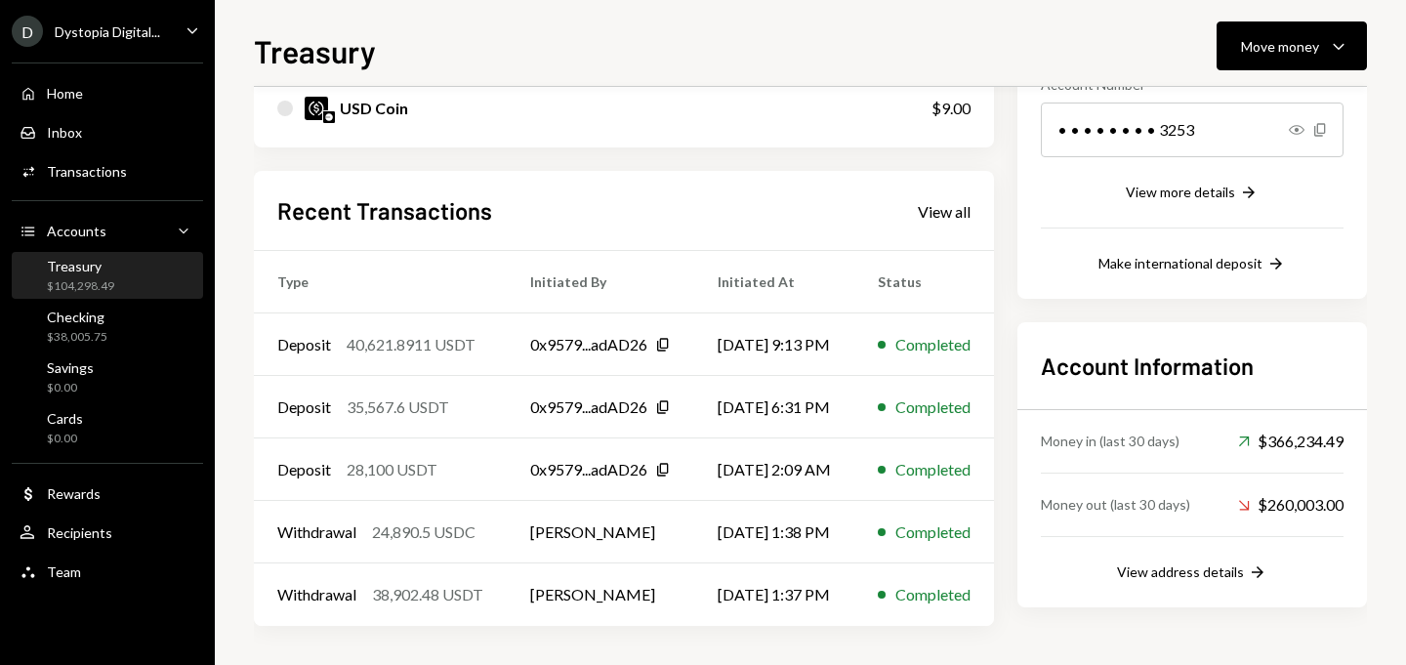
scroll to position [322, 0]
click at [105, 227] on div "Accounts Accounts Caret Down" at bounding box center [108, 231] width 176 height 21
